Goal: Contribute content: Add original content to the website for others to see

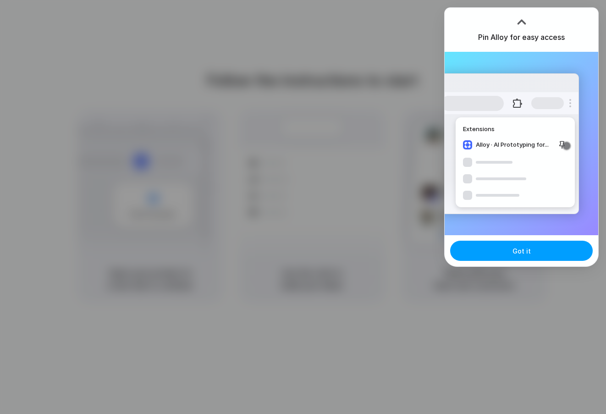
click at [522, 253] on span "Got it" at bounding box center [521, 251] width 18 height 10
